Goal: Browse casually: Explore the website without a specific task or goal

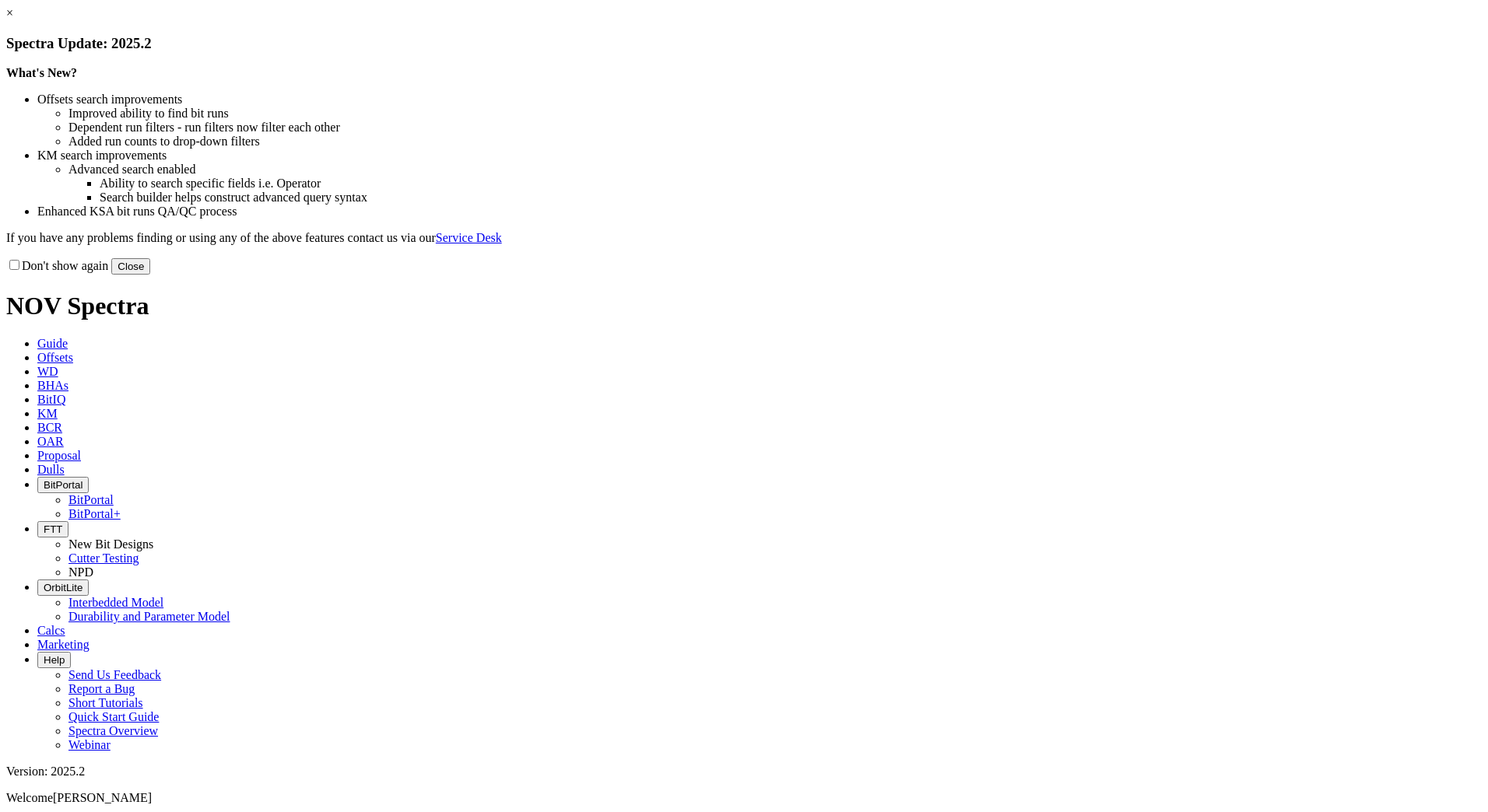
click at [150, 275] on button "Close" at bounding box center [130, 267] width 39 height 16
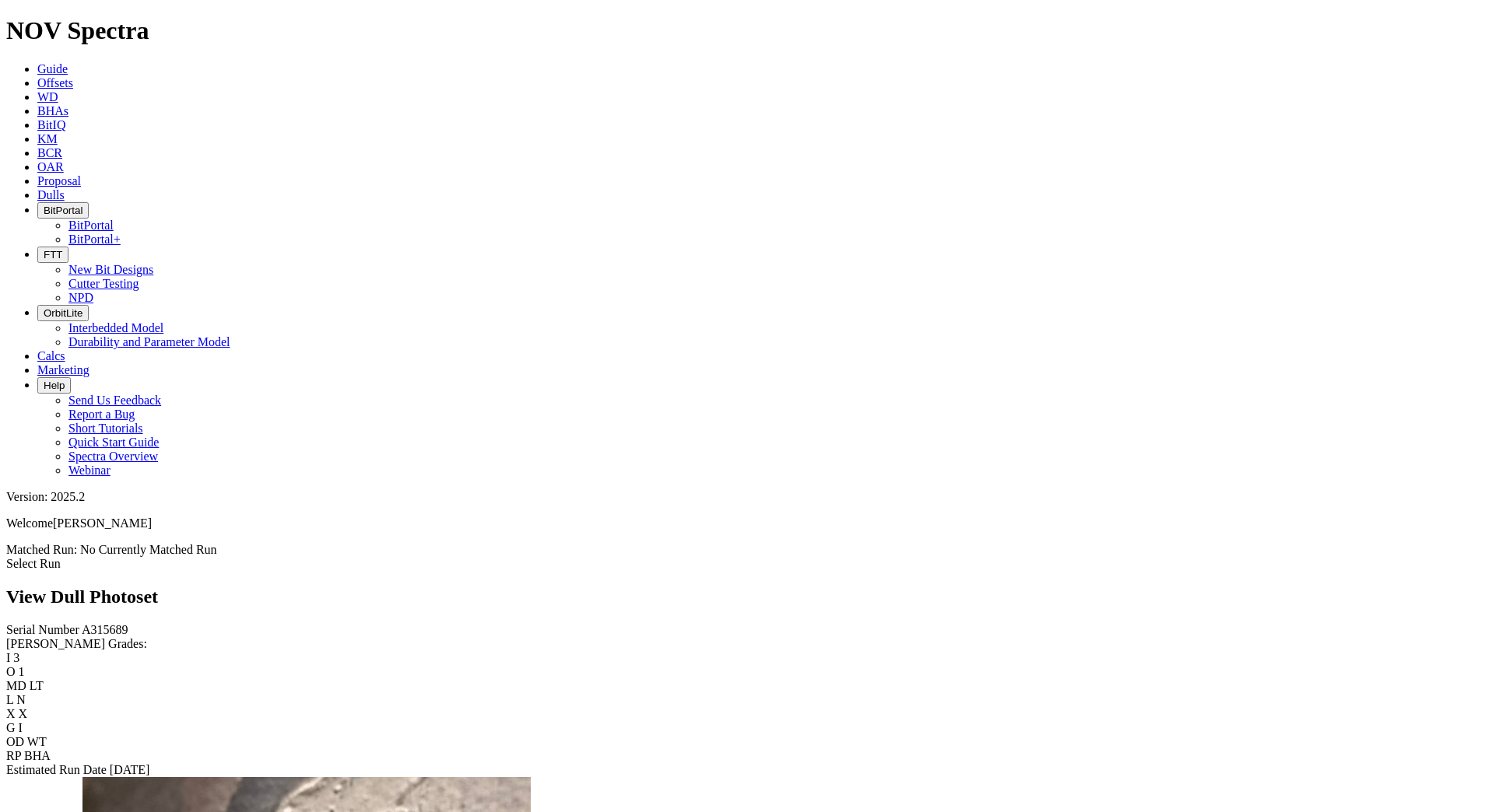
scroll to position [934, 0]
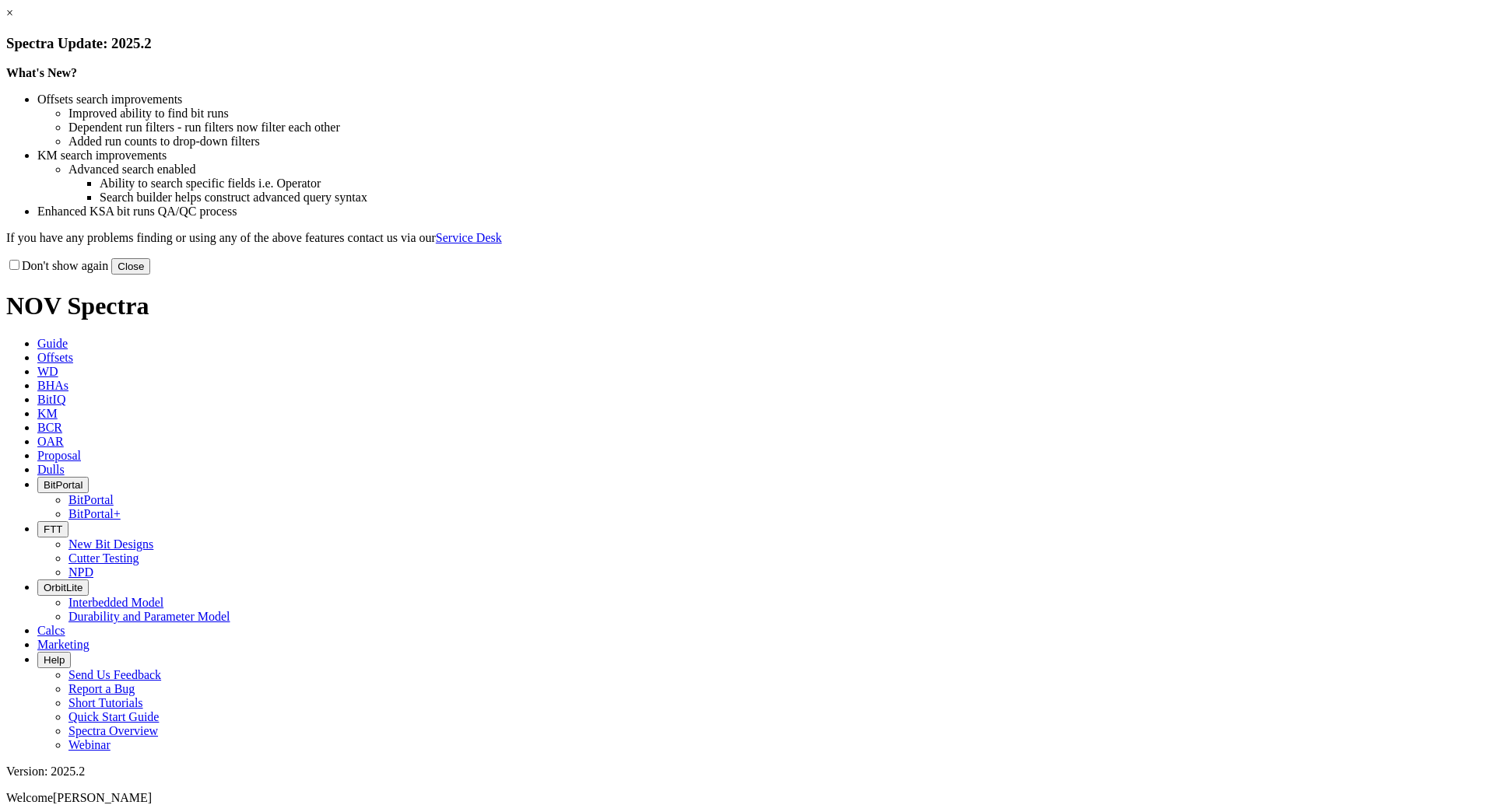
click at [150, 275] on button "Close" at bounding box center [130, 267] width 39 height 16
drag, startPoint x: 1041, startPoint y: 424, endPoint x: 1019, endPoint y: 438, distance: 26.1
click at [150, 275] on button "Close" at bounding box center [130, 267] width 39 height 16
